Goal: Information Seeking & Learning: Check status

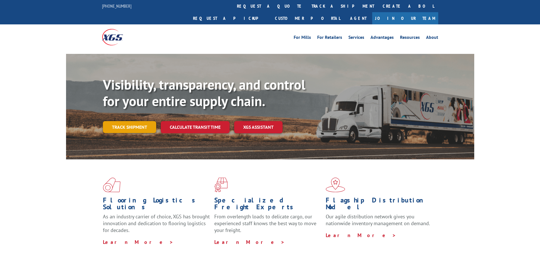
click at [139, 121] on link "Track shipment" at bounding box center [129, 127] width 53 height 12
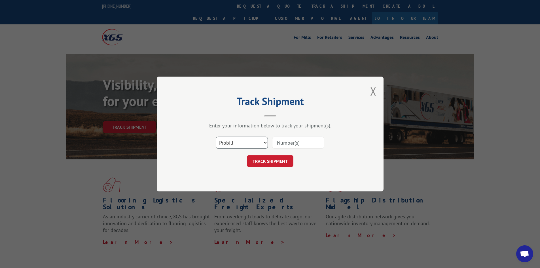
click at [232, 142] on select "Select category... Probill BOL PO" at bounding box center [242, 143] width 52 height 12
select select "bol"
click at [216, 137] on select "Select category... Probill BOL PO" at bounding box center [242, 143] width 52 height 12
click at [293, 143] on input at bounding box center [298, 143] width 52 height 12
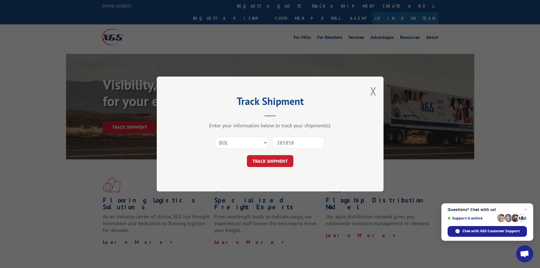
type input "2858587"
click button "TRACK SHIPMENT" at bounding box center [270, 161] width 47 height 12
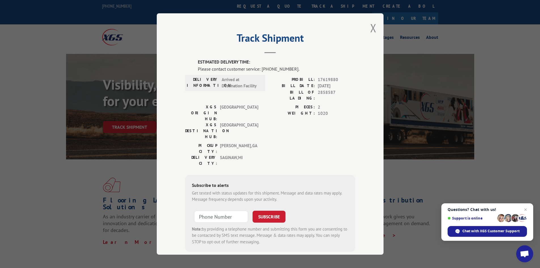
click at [373, 28] on button "Close modal" at bounding box center [374, 27] width 6 height 15
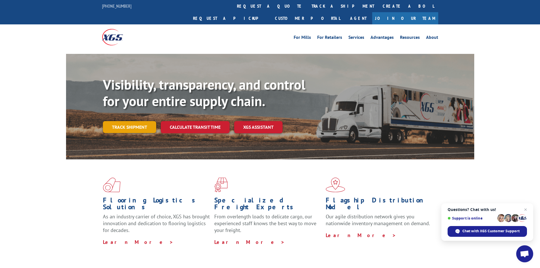
click at [153, 121] on link "Track shipment" at bounding box center [129, 127] width 53 height 12
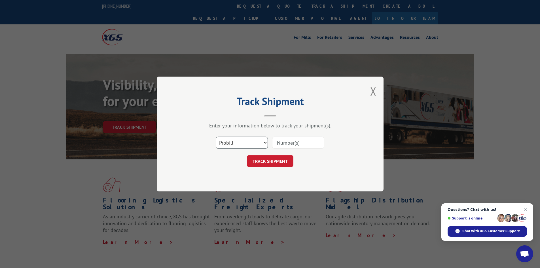
click at [239, 143] on select "Select category... Probill BOL PO" at bounding box center [242, 143] width 52 height 12
select select "bol"
click at [216, 137] on select "Select category... Probill BOL PO" at bounding box center [242, 143] width 52 height 12
click at [293, 141] on input at bounding box center [298, 143] width 52 height 12
type input "2859982"
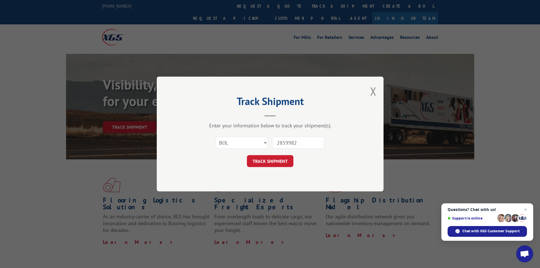
click button "TRACK SHIPMENT" at bounding box center [270, 161] width 47 height 12
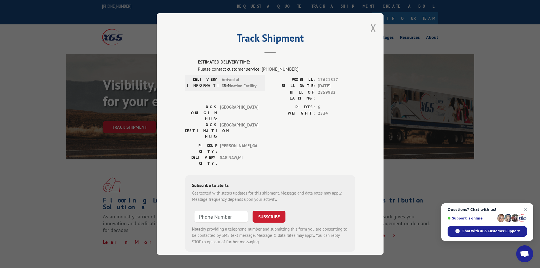
drag, startPoint x: 368, startPoint y: 26, endPoint x: 366, endPoint y: 31, distance: 5.1
click at [371, 26] on button "Close modal" at bounding box center [374, 27] width 6 height 15
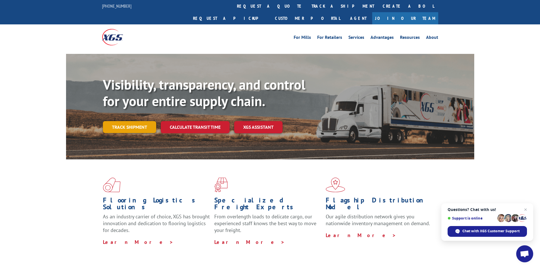
drag, startPoint x: 157, startPoint y: 112, endPoint x: 144, endPoint y: 111, distance: 13.9
click at [157, 121] on div "Track shipment" at bounding box center [132, 127] width 58 height 12
drag, startPoint x: 97, startPoint y: 112, endPoint x: 104, endPoint y: 111, distance: 7.7
click at [98, 112] on div "Visibility, transparency, and control for your entire supply chain. Track shipm…" at bounding box center [270, 112] width 409 height 117
drag, startPoint x: 136, startPoint y: 115, endPoint x: 140, endPoint y: 116, distance: 4.6
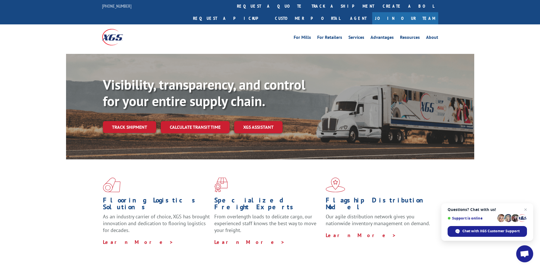
click at [135, 121] on link "Track shipment" at bounding box center [129, 127] width 53 height 12
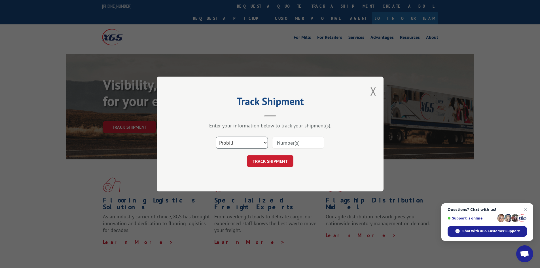
drag, startPoint x: 231, startPoint y: 137, endPoint x: 234, endPoint y: 148, distance: 11.4
click at [231, 137] on select "Select category... Probill BOL PO" at bounding box center [242, 143] width 52 height 12
select select "bol"
click at [216, 137] on select "Select category... Probill BOL PO" at bounding box center [242, 143] width 52 height 12
click at [299, 142] on input at bounding box center [298, 143] width 52 height 12
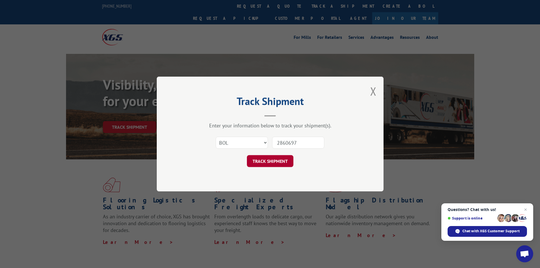
type input "2860697"
click at [270, 164] on button "TRACK SHIPMENT" at bounding box center [270, 161] width 47 height 12
